Goal: Information Seeking & Learning: Learn about a topic

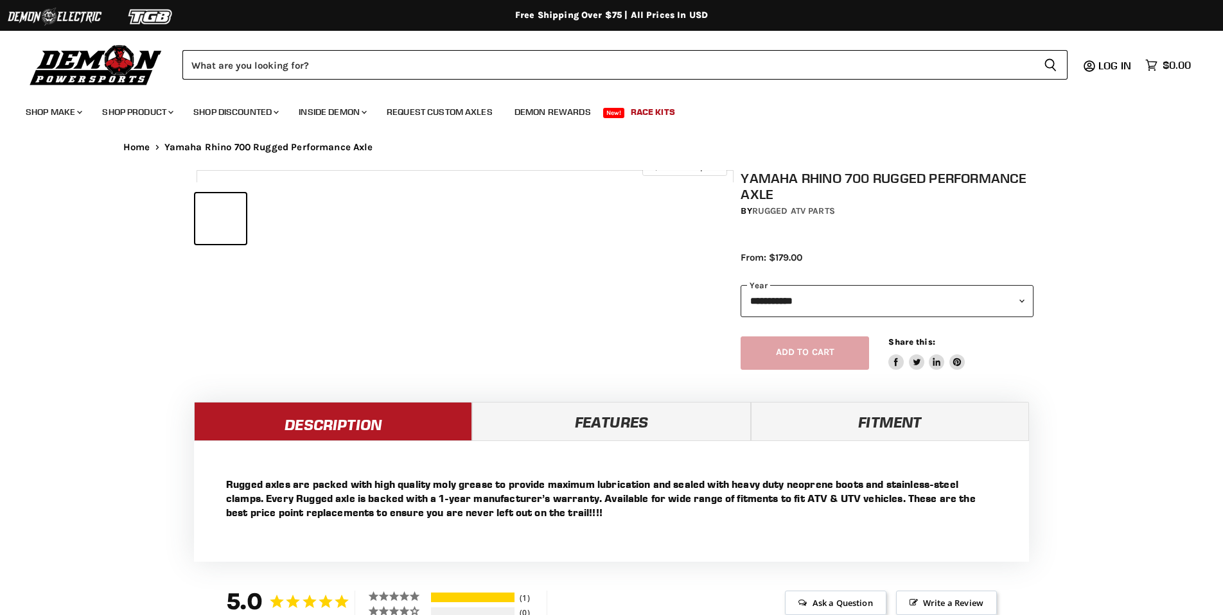
select select "******"
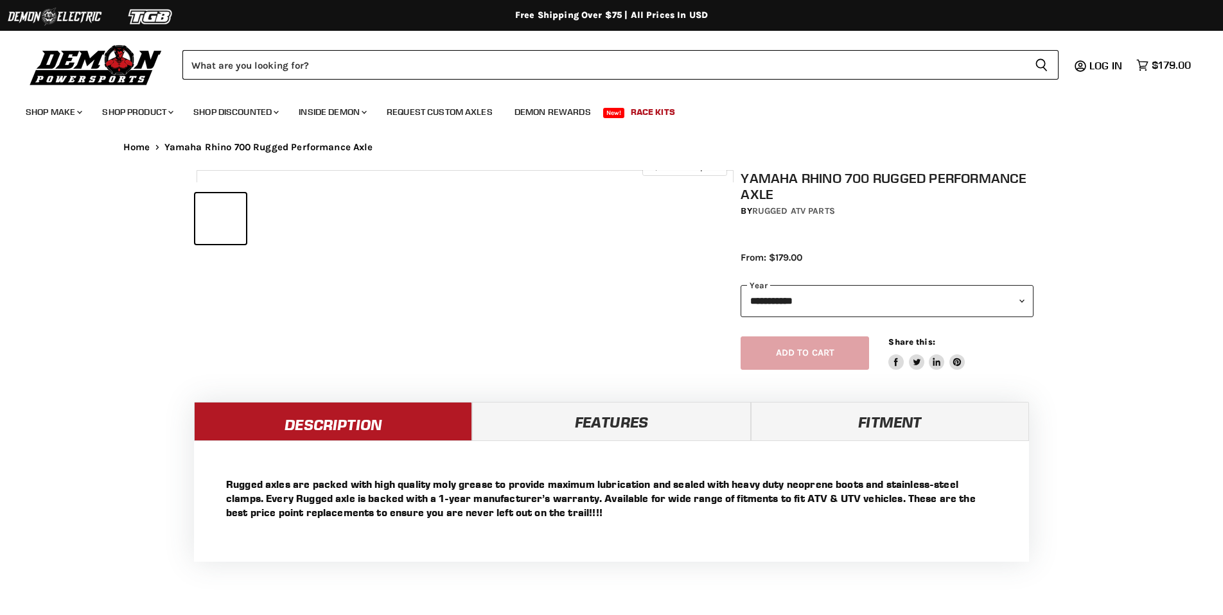
select select "******"
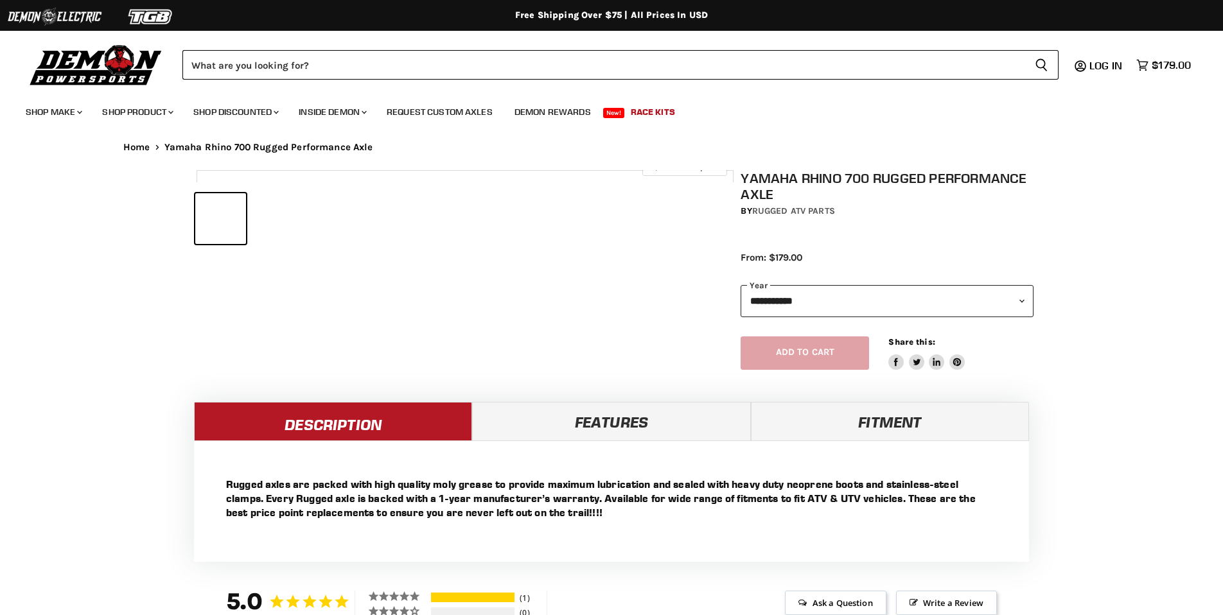
select select "******"
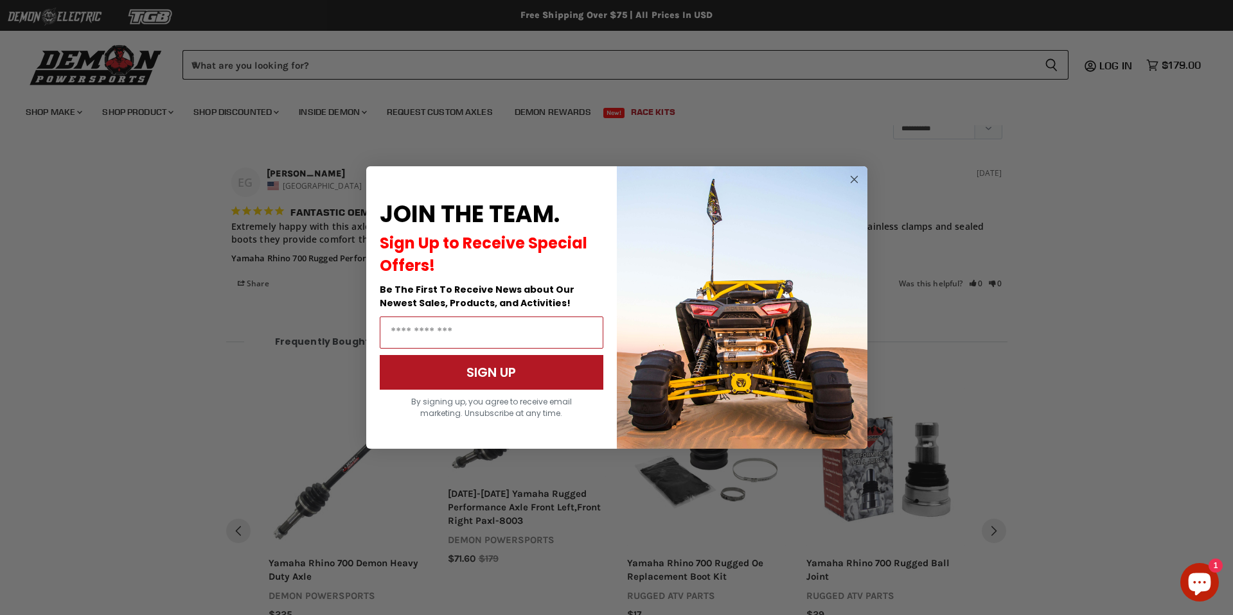
scroll to position [1012, 0]
